Goal: Task Accomplishment & Management: Manage account settings

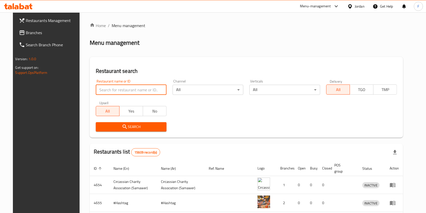
click at [128, 93] on input "search" at bounding box center [131, 90] width 71 height 10
type input "qaysar pizza"
click at [275, 87] on body "​ Menu-management Jordan Get Help F Restaurants Management Branches Search Bran…" at bounding box center [213, 112] width 426 height 201
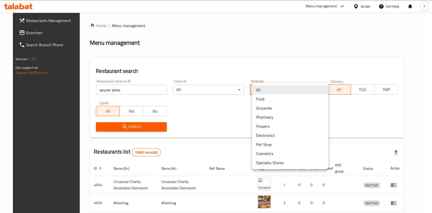
click at [262, 99] on li "Food" at bounding box center [290, 98] width 76 height 9
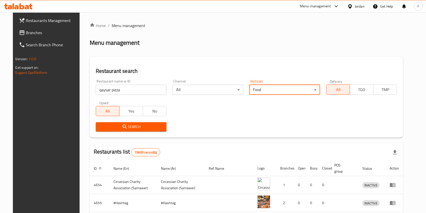
click at [131, 128] on span "Search" at bounding box center [131, 127] width 63 height 6
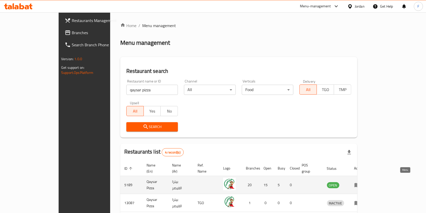
click at [361, 182] on icon "enhanced table" at bounding box center [358, 185] width 6 height 6
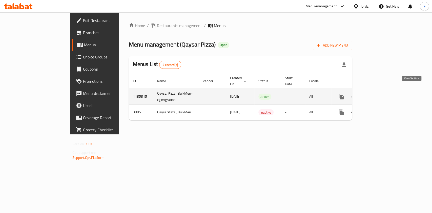
click at [381, 94] on icon "enhanced table" at bounding box center [378, 97] width 6 height 6
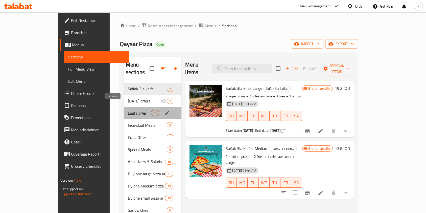
click at [128, 110] on span "Lagta offer" at bounding box center [139, 113] width 23 height 6
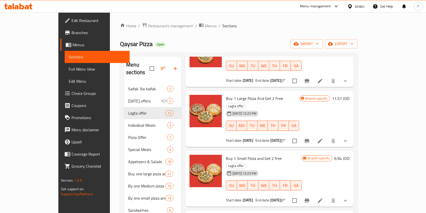
scroll to position [110, 0]
drag, startPoint x: 110, startPoint y: 105, endPoint x: 78, endPoint y: 103, distance: 31.5
click at [110, 103] on div "Home / Restaurants management / Menus / Sections Qaysar Pizza Open import expor…" at bounding box center [239, 164] width 258 height 305
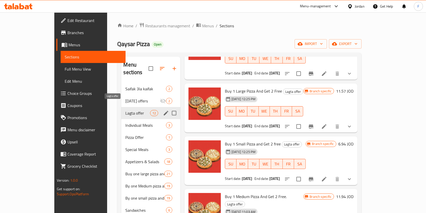
click at [125, 110] on span "Lagta offer" at bounding box center [137, 113] width 25 height 6
drag, startPoint x: 89, startPoint y: 105, endPoint x: 102, endPoint y: 106, distance: 13.7
click at [121, 107] on div "Lagta offer 12" at bounding box center [150, 113] width 59 height 12
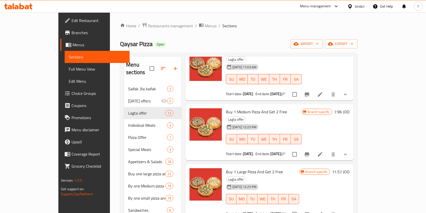
scroll to position [0, 0]
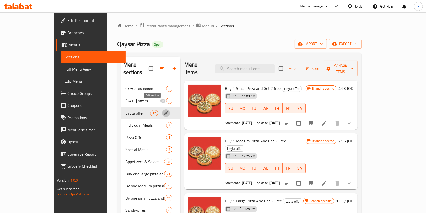
click at [164, 111] on icon "edit" at bounding box center [166, 113] width 5 height 5
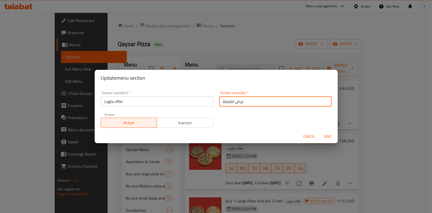
click at [230, 99] on input "عرض اللقطة" at bounding box center [275, 101] width 112 height 10
click at [305, 135] on span "Cancel" at bounding box center [309, 136] width 12 height 6
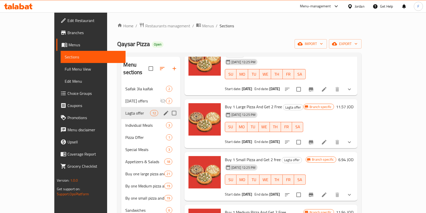
scroll to position [95, 0]
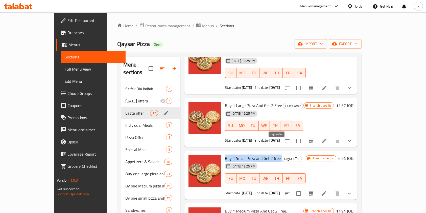
drag, startPoint x: 212, startPoint y: 146, endPoint x: 268, endPoint y: 143, distance: 55.7
click at [268, 155] on h6 "Buy 1 Small Pizza and Get 2 free Lagta offer" at bounding box center [265, 158] width 81 height 7
copy h6 "Buy 1 Small Pizza and Get 2 free"
drag, startPoint x: 389, startPoint y: 142, endPoint x: 395, endPoint y: 144, distance: 6.9
click at [354, 155] on h6 "6.94 JOD" at bounding box center [346, 158] width 15 height 7
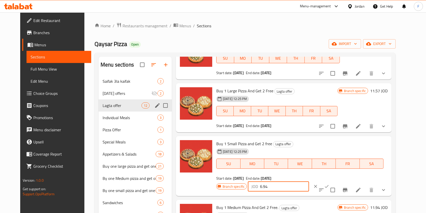
drag, startPoint x: 347, startPoint y: 145, endPoint x: 324, endPoint y: 142, distance: 22.7
click at [309, 181] on div "JOD 6.94 ​" at bounding box center [278, 186] width 61 height 10
click at [328, 181] on div "Branch specific JOD 6.94 ​" at bounding box center [278, 186] width 123 height 11
click at [318, 185] on icon "clear" at bounding box center [316, 186] width 3 height 3
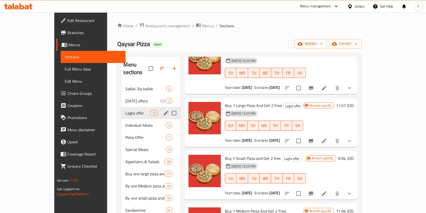
scroll to position [0, 0]
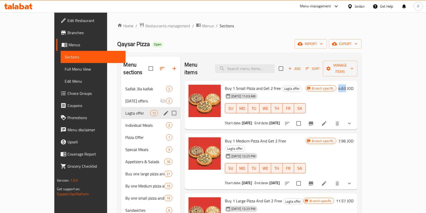
drag, startPoint x: 388, startPoint y: 80, endPoint x: 395, endPoint y: 81, distance: 6.6
click at [354, 85] on h6 "4.63 JOD" at bounding box center [346, 88] width 15 height 7
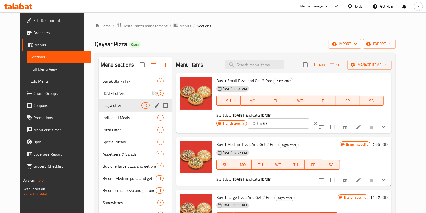
click at [309, 118] on input "4.63" at bounding box center [284, 123] width 49 height 10
click at [318, 122] on icon "clear" at bounding box center [316, 123] width 3 height 3
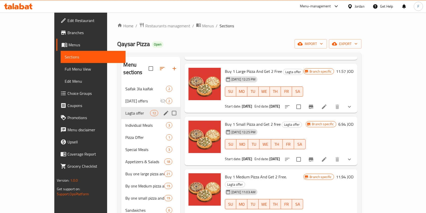
scroll to position [130, 0]
drag, startPoint x: 211, startPoint y: 162, endPoint x: 271, endPoint y: 165, distance: 60.3
click at [271, 173] on span "Buy 1 Medium Pizza And Get 2 Free." at bounding box center [256, 177] width 62 height 8
copy span "Buy 1 Medium Pizza And Get 2 Free"
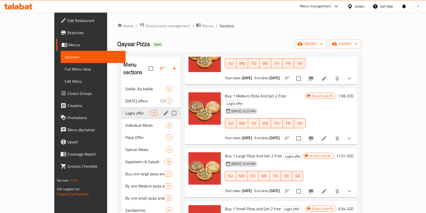
scroll to position [45, 0]
click at [280, 135] on b "[DATE]" at bounding box center [275, 138] width 11 height 7
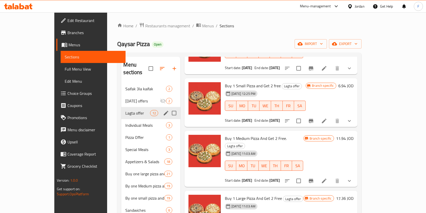
scroll to position [206, 0]
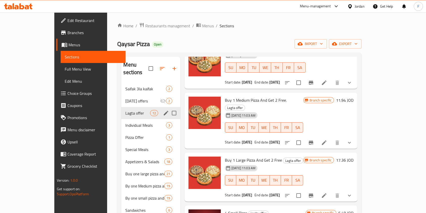
click at [225, 156] on span "Buy 1 Large Pizza And Get 2 Free" at bounding box center [253, 160] width 57 height 8
drag, startPoint x: 212, startPoint y: 137, endPoint x: 267, endPoint y: 138, distance: 55.4
click at [267, 156] on span "Buy 1 Large Pizza And Get 2 Free" at bounding box center [253, 160] width 57 height 8
copy span "Buy 1 Large Pizza And Get 2 Free"
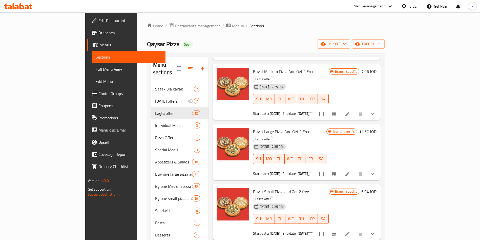
scroll to position [80, 0]
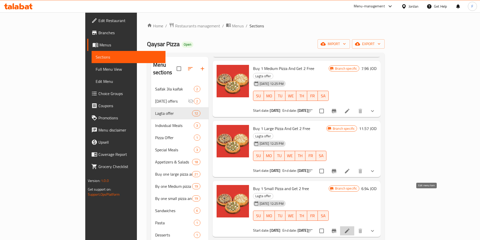
click at [350, 213] on icon at bounding box center [347, 230] width 6 height 6
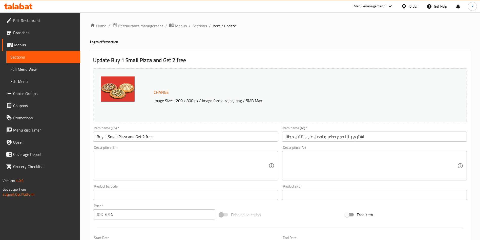
type input "اختيارك من نوع البيتزا 1"
type input "1"
type input "اختيارك من عجينة البيتزا 1"
type input "1"
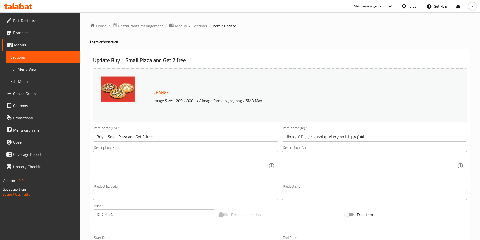
type input "1"
type input "اضافات البيتزا 1"
type input "1"
type input "4"
type input "اختيارك من نوع البيتزا 2"
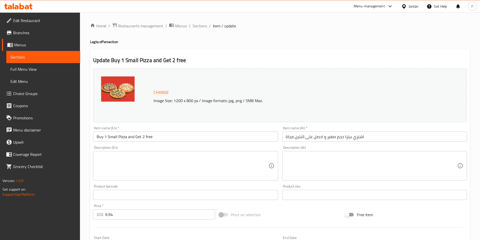
type input "1"
type input "اختيارك من عجينة البيتزا 2"
type input "1"
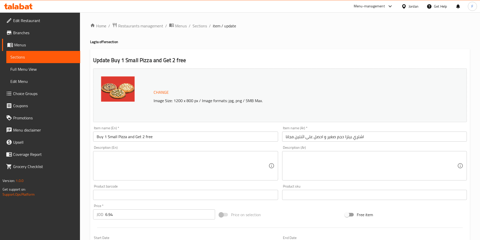
type input "اضافات البيتزا 2"
type input "1"
type input "4"
type input "اختيارك من نوع البيتزا 3"
type input "1"
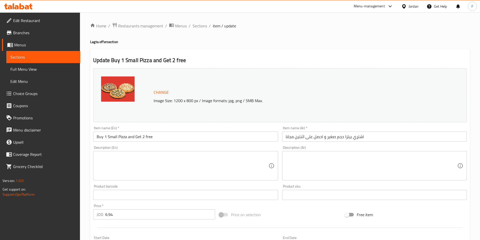
type input "1"
type input "اختيارك من عجينة البيتزا 3"
type input "1"
type input "اضافات البيتزا 3"
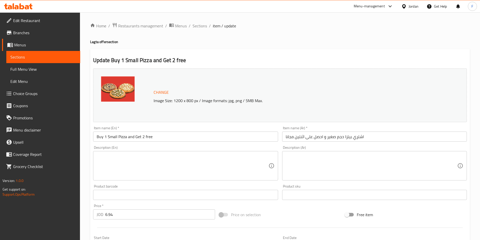
type input "1"
type input "4"
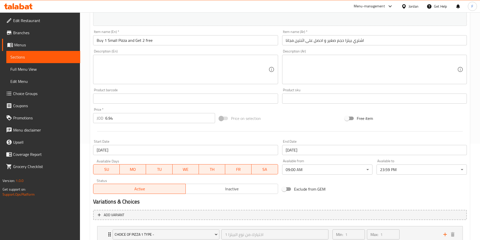
scroll to position [110, 0]
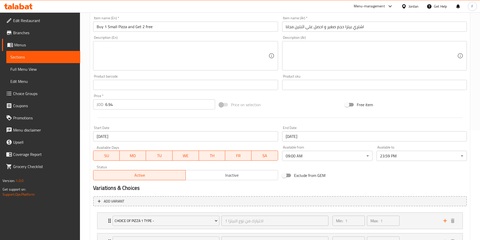
click at [153, 138] on input "[DATE]" at bounding box center [185, 136] width 185 height 10
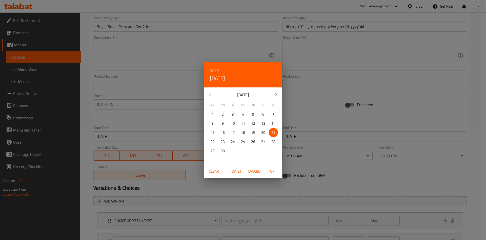
click at [234, 170] on span "[DATE]" at bounding box center [235, 171] width 12 height 6
click at [275, 123] on span "11" at bounding box center [273, 123] width 9 height 6
click at [276, 170] on span "OK" at bounding box center [272, 171] width 12 height 6
type input "[DATE]"
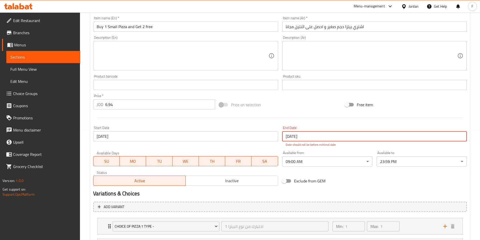
click at [305, 139] on input "[DATE]" at bounding box center [374, 136] width 185 height 10
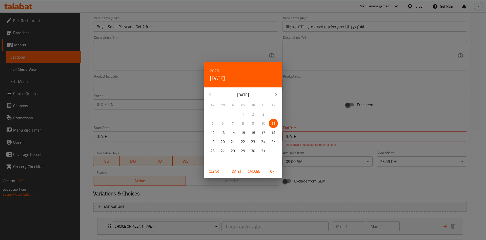
click at [275, 122] on span "11" at bounding box center [273, 123] width 9 height 6
click at [275, 170] on span "OK" at bounding box center [272, 171] width 12 height 6
type input "[DATE]"
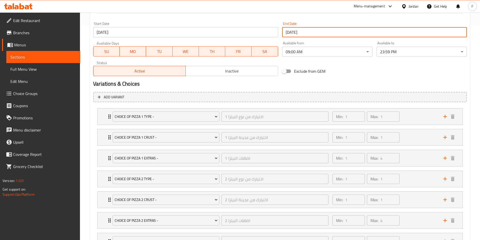
scroll to position [299, 0]
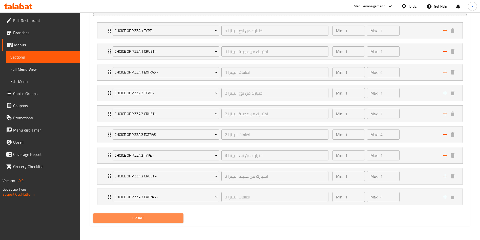
click at [161, 213] on span "Update" at bounding box center [138, 218] width 82 height 6
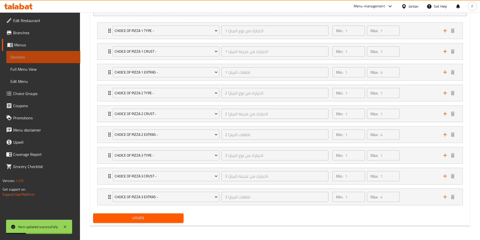
click at [31, 55] on span "Sections" at bounding box center [43, 57] width 66 height 6
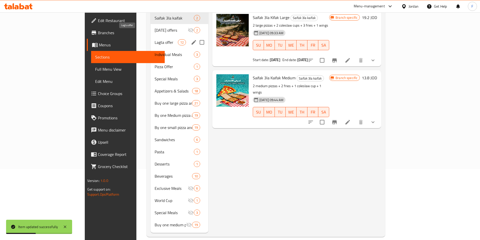
click at [155, 39] on span "Lagta offer" at bounding box center [166, 42] width 23 height 6
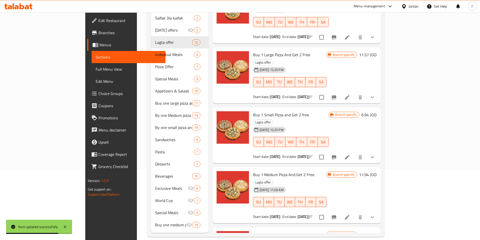
scroll to position [83, 0]
click at [350, 213] on icon at bounding box center [347, 216] width 6 height 6
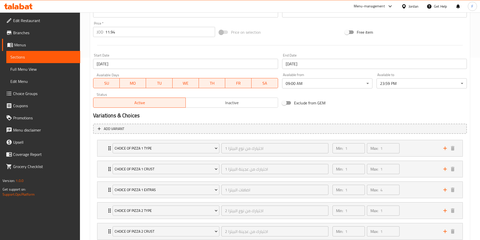
scroll to position [183, 0]
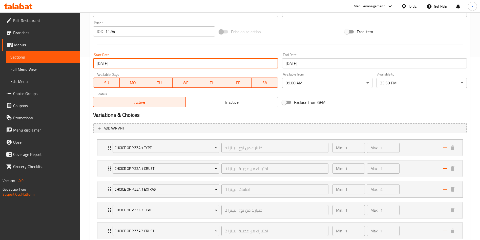
click at [211, 63] on input "[DATE]" at bounding box center [185, 63] width 185 height 10
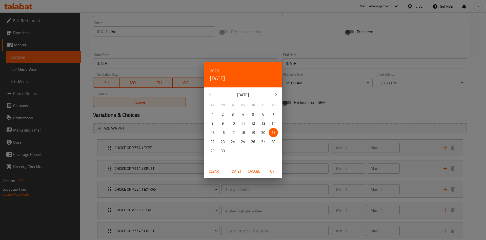
click at [237, 171] on span "[DATE]" at bounding box center [235, 171] width 12 height 6
click at [272, 121] on p "11" at bounding box center [273, 123] width 4 height 6
click at [273, 172] on span "OK" at bounding box center [272, 171] width 12 height 6
type input "[DATE]"
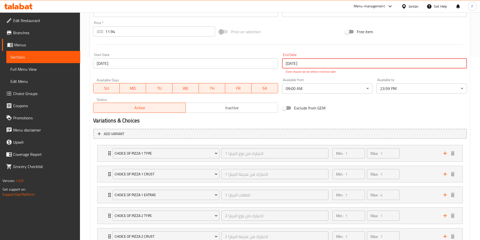
click at [310, 60] on input "[DATE]" at bounding box center [374, 63] width 185 height 10
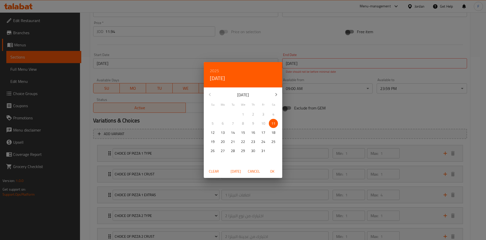
click at [272, 121] on p "11" at bounding box center [273, 123] width 4 height 6
click at [273, 170] on span "OK" at bounding box center [272, 171] width 12 height 6
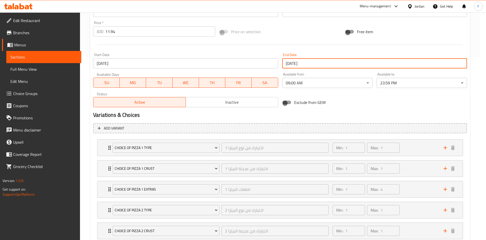
type input "[DATE]"
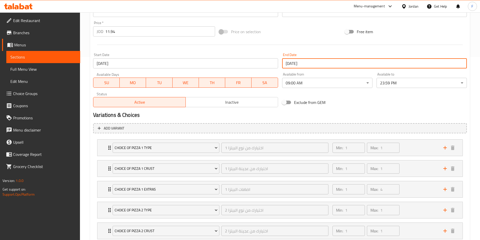
scroll to position [299, 0]
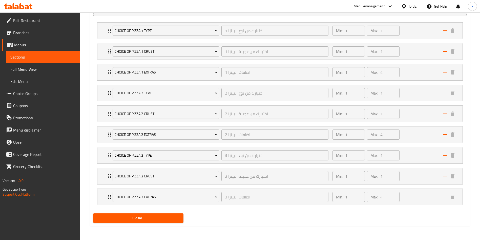
click at [138, 213] on span "Update" at bounding box center [138, 218] width 82 height 6
click at [22, 58] on span "Sections" at bounding box center [43, 57] width 66 height 6
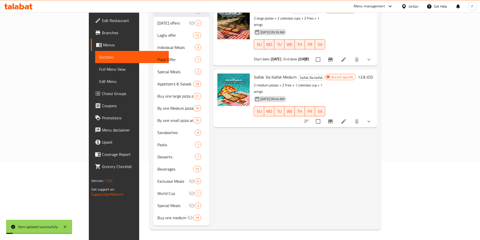
scroll to position [71, 0]
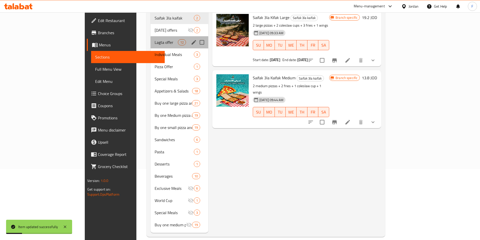
click at [155, 39] on span "Lagta offer" at bounding box center [166, 42] width 23 height 6
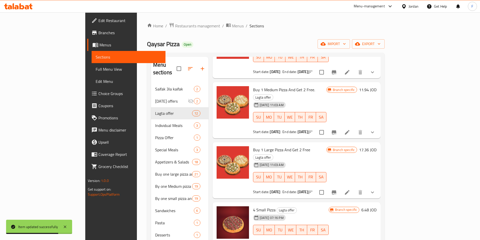
scroll to position [239, 0]
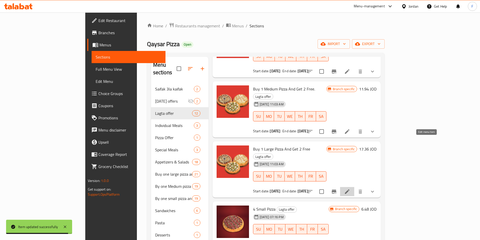
click at [350, 188] on icon at bounding box center [347, 191] width 6 height 6
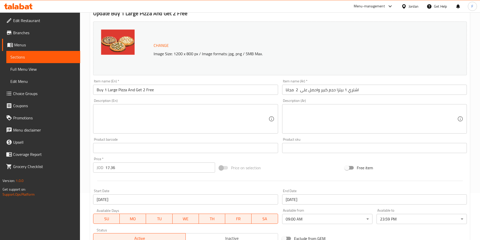
scroll to position [55, 0]
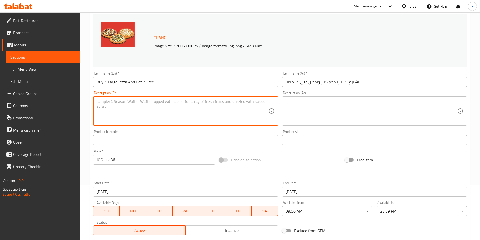
click at [121, 110] on textarea at bounding box center [182, 111] width 171 height 24
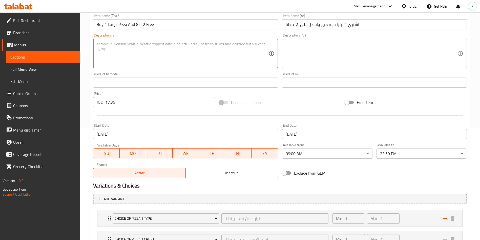
scroll to position [112, 0]
click at [135, 133] on input "[DATE]" at bounding box center [185, 133] width 185 height 10
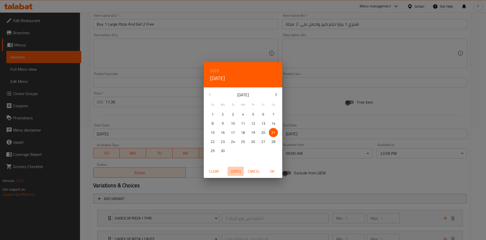
click at [233, 168] on span "[DATE]" at bounding box center [235, 171] width 12 height 6
click at [274, 124] on p "11" at bounding box center [273, 123] width 4 height 6
click at [275, 170] on span "OK" at bounding box center [272, 171] width 12 height 6
type input "[DATE]"
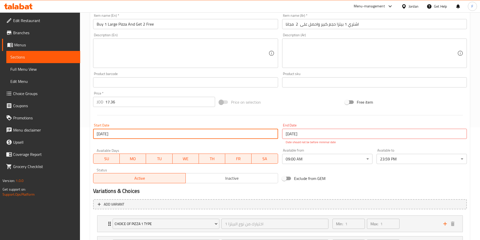
click at [299, 135] on input "[DATE]" at bounding box center [374, 133] width 185 height 10
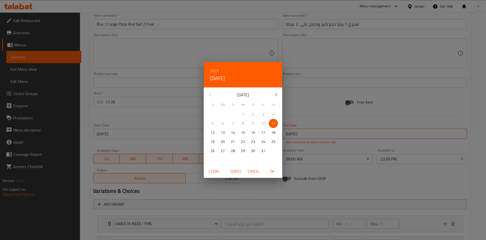
click at [272, 122] on p "11" at bounding box center [273, 123] width 4 height 6
click at [273, 169] on span "OK" at bounding box center [272, 171] width 12 height 6
type input "[DATE]"
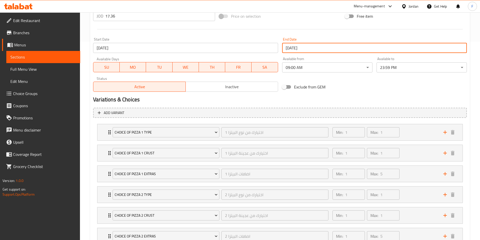
scroll to position [299, 0]
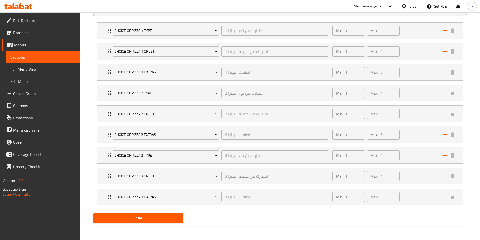
click at [156, 213] on button "Update" at bounding box center [138, 217] width 90 height 9
